Goal: Browse casually

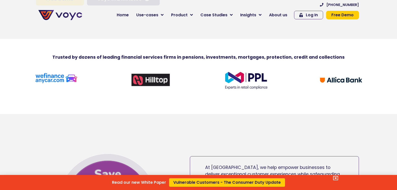
scroll to position [150, 0]
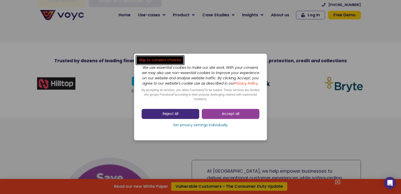
click at [183, 117] on link "Reject All" at bounding box center [170, 114] width 58 height 10
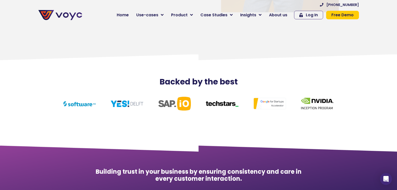
scroll to position [2178, 0]
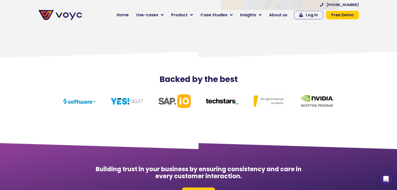
click at [237, 56] on section "Backed by the best" at bounding box center [198, 98] width 397 height 92
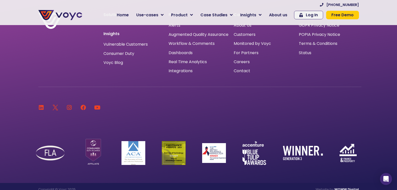
scroll to position [3360, 0]
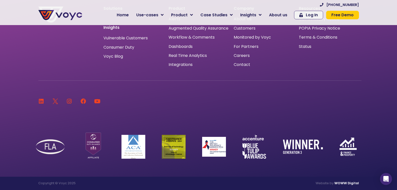
click at [189, 92] on div "Linkedin Twitter Logo New - Colour Instagram Facebook Youtube" at bounding box center [199, 93] width 323 height 26
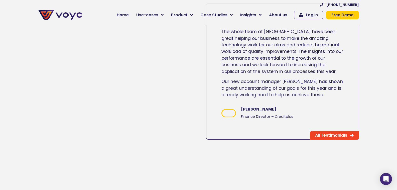
scroll to position [806, 0]
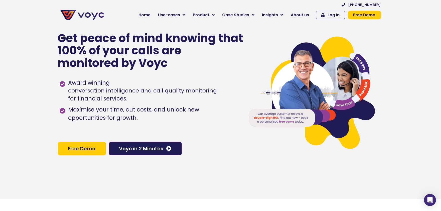
scroll to position [0, 0]
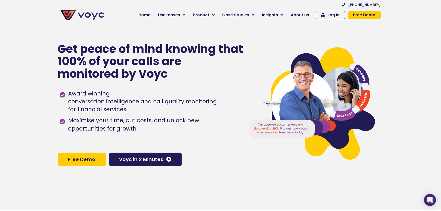
click at [216, 163] on div "Get peace of mind knowing that 100% of your calls are monitored by Voyc Award w…" at bounding box center [149, 104] width 182 height 211
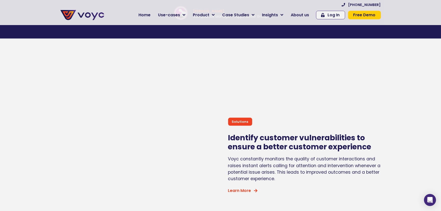
scroll to position [1530, 0]
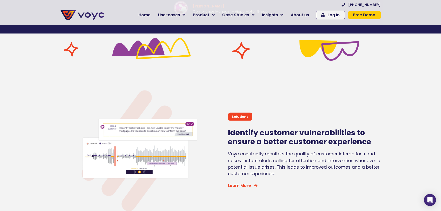
click at [214, 72] on div "Get peace of mind knowing that 100% of your calls are monitored by Voyc Award w…" at bounding box center [220, 153] width 441 height 3368
click at [184, 98] on img at bounding box center [136, 150] width 125 height 125
click at [191, 74] on div "Get peace of mind knowing that 100% of your calls are monitored by Voyc Award w…" at bounding box center [220, 153] width 441 height 3368
click at [198, 79] on div "Get peace of mind knowing that 100% of your calls are monitored by Voyc Award w…" at bounding box center [220, 153] width 441 height 3368
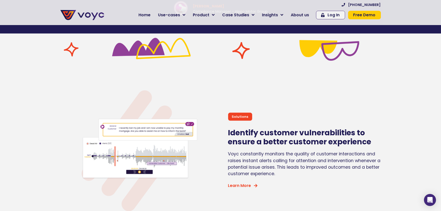
click at [194, 97] on img at bounding box center [136, 150] width 125 height 125
